Goal: Information Seeking & Learning: Learn about a topic

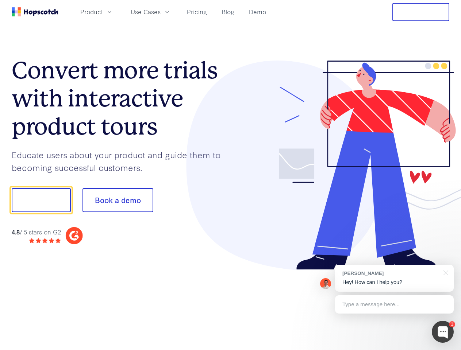
click at [230, 175] on div at bounding box center [339, 166] width 219 height 210
click at [103, 12] on span "Product" at bounding box center [91, 11] width 23 height 9
click at [160, 12] on span "Use Cases" at bounding box center [146, 11] width 30 height 9
click at [420, 12] on button "Free Trial" at bounding box center [420, 12] width 57 height 18
click at [41, 200] on button "Show me!" at bounding box center [41, 200] width 59 height 24
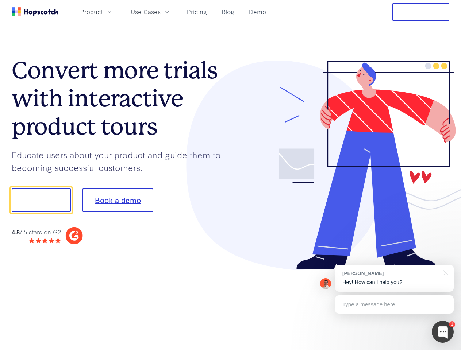
click at [117, 200] on button "Book a demo" at bounding box center [117, 200] width 71 height 24
click at [442, 332] on div at bounding box center [442, 332] width 22 height 22
click at [394, 278] on div "[PERSON_NAME] Hey! How can I help you?" at bounding box center [394, 278] width 119 height 27
click at [444, 272] on div at bounding box center [385, 199] width 137 height 243
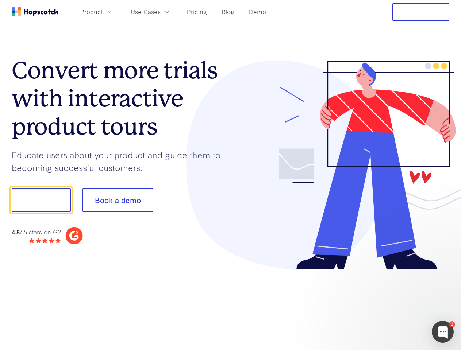
click at [394, 305] on div at bounding box center [385, 248] width 137 height 146
